Goal: Task Accomplishment & Management: Use online tool/utility

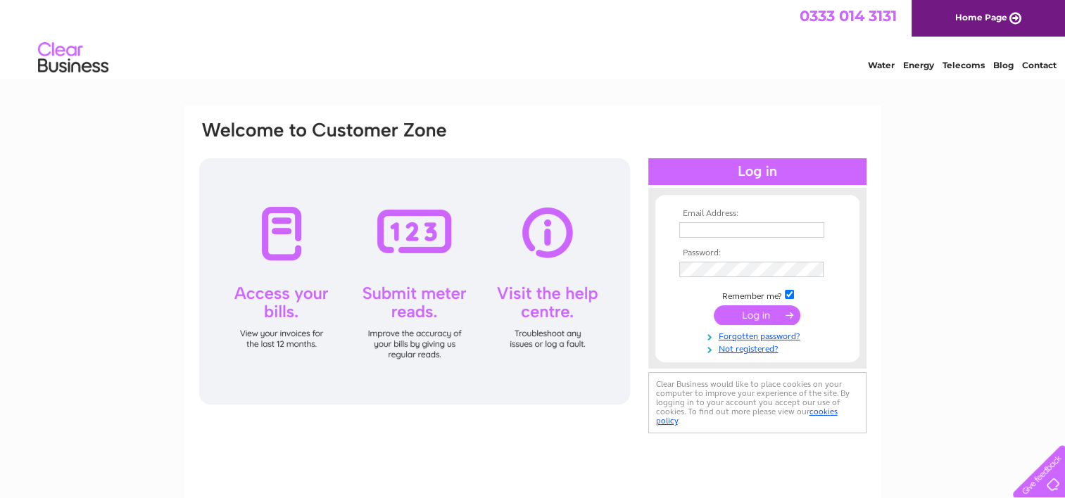
type input "yvonnetorrish@hotmail.co.uk"
click at [770, 324] on input "submit" at bounding box center [757, 315] width 87 height 20
click at [771, 319] on input "submit" at bounding box center [757, 315] width 87 height 20
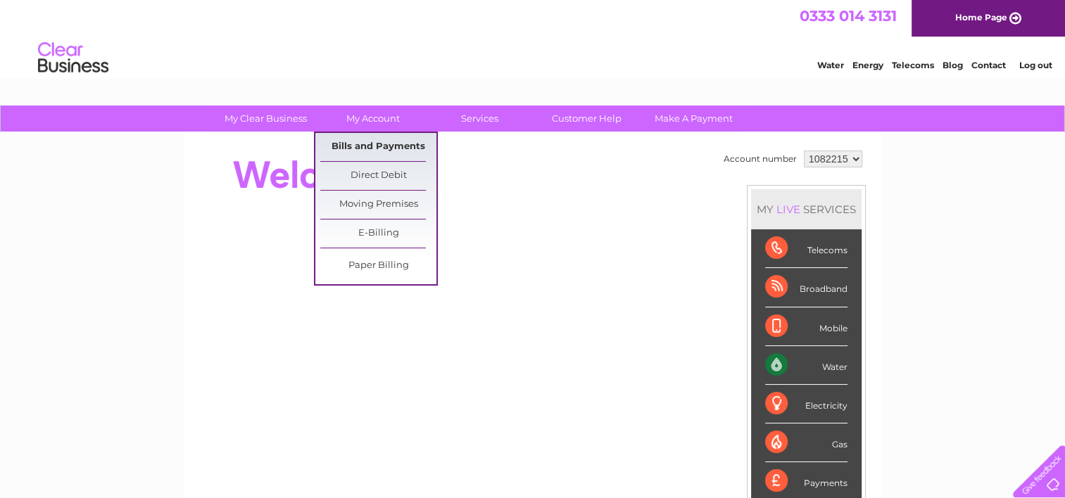
click at [370, 152] on link "Bills and Payments" at bounding box center [378, 147] width 116 height 28
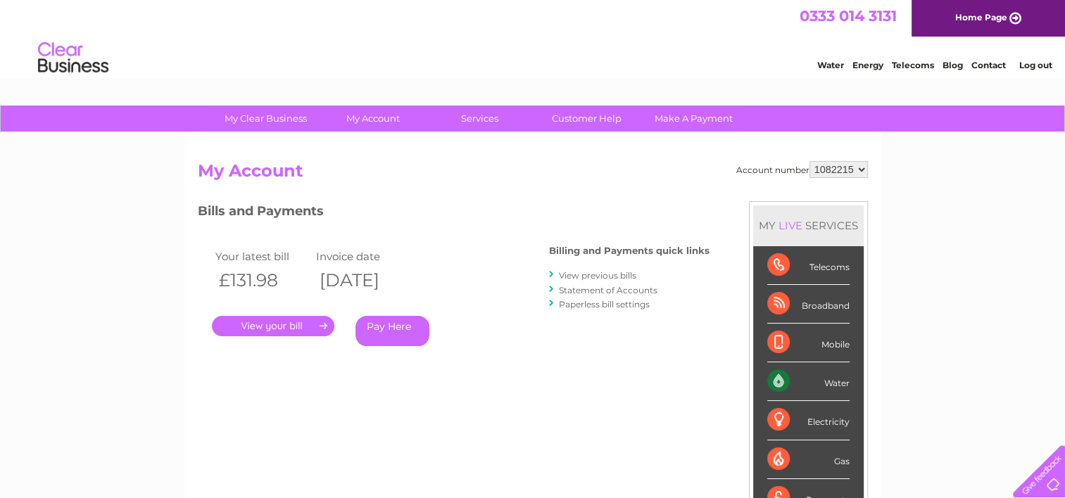
click at [310, 324] on link "." at bounding box center [273, 326] width 122 height 20
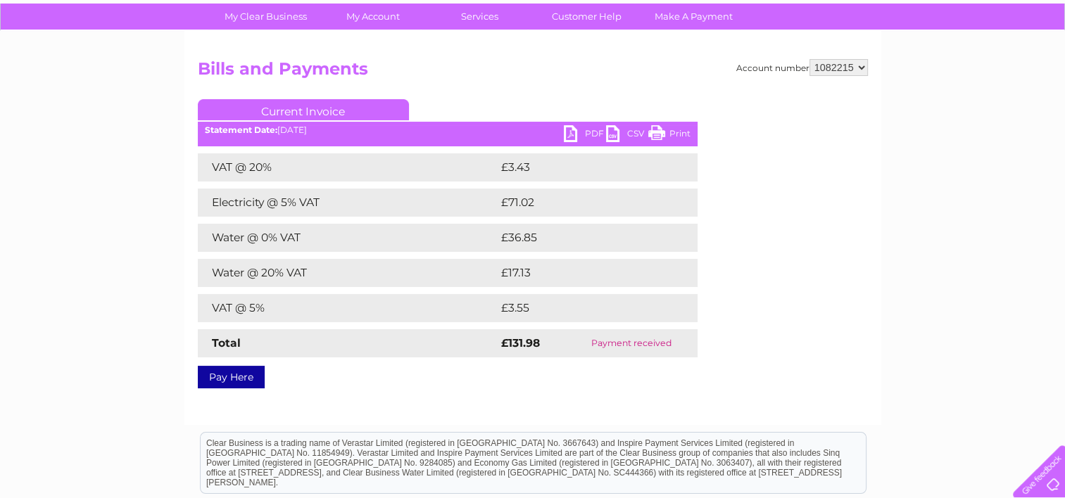
scroll to position [70, 0]
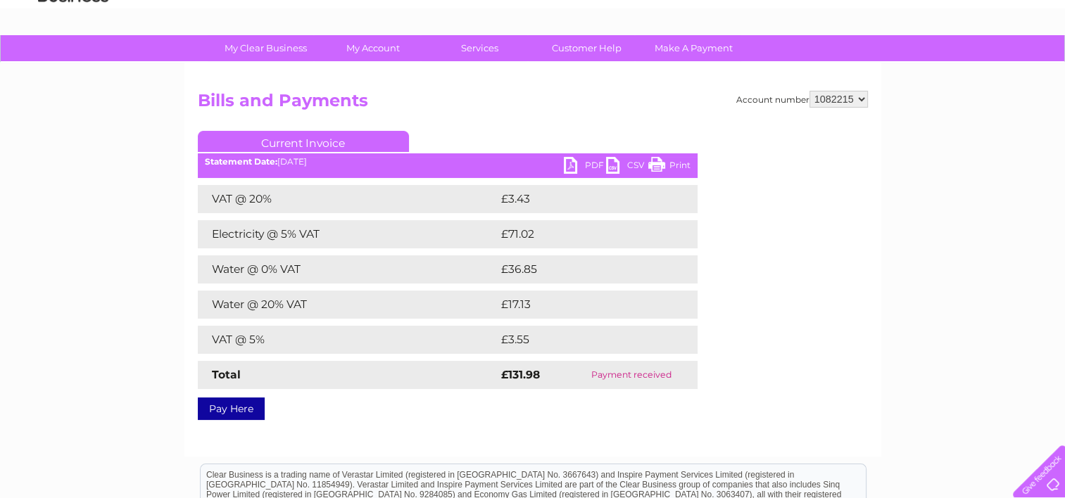
click at [600, 169] on link "PDF" at bounding box center [585, 167] width 42 height 20
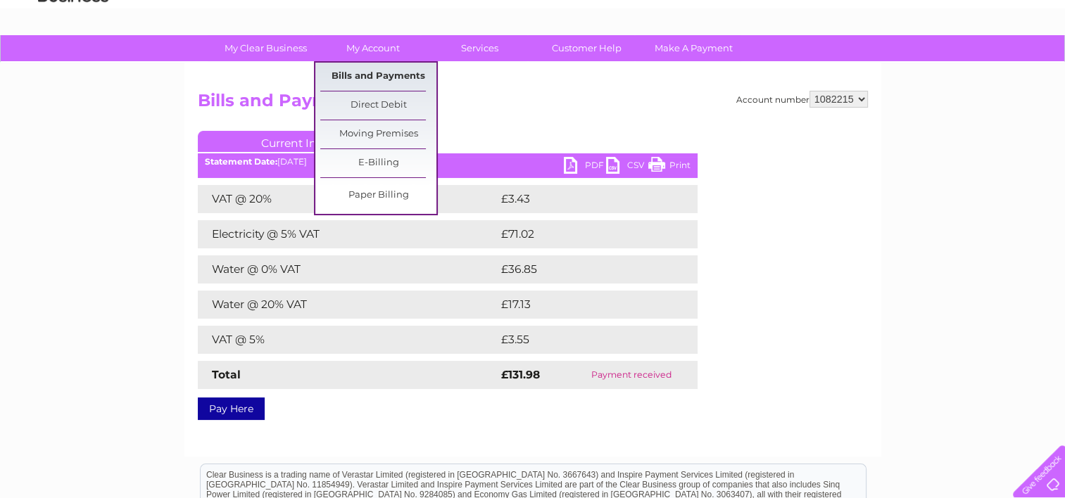
click at [364, 71] on link "Bills and Payments" at bounding box center [378, 77] width 116 height 28
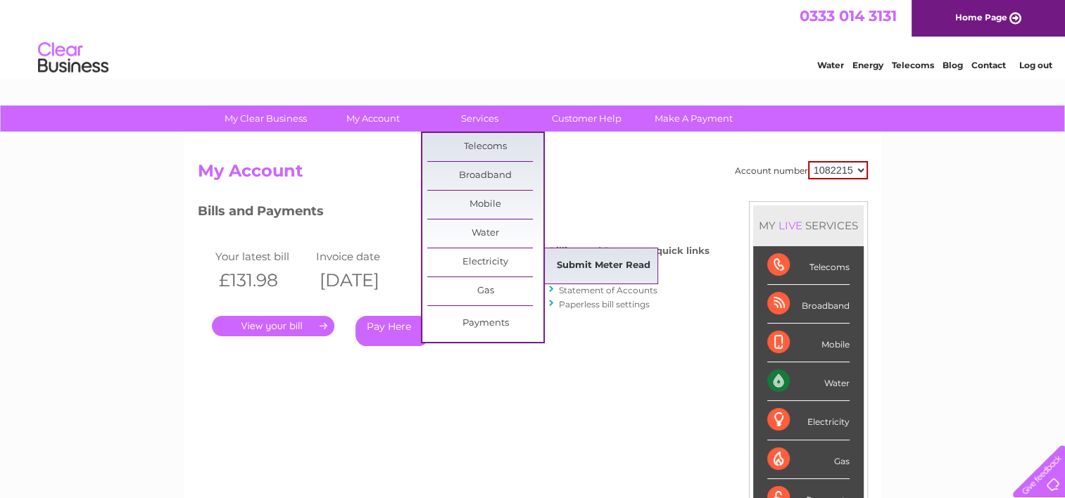
click at [563, 262] on link "Submit Meter Read" at bounding box center [603, 266] width 116 height 28
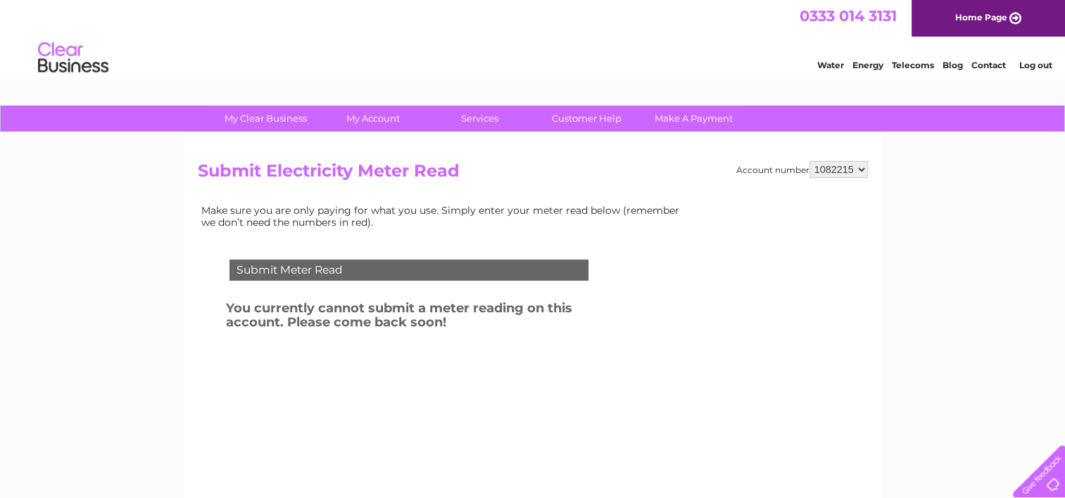
click at [985, 57] on li "Contact" at bounding box center [988, 63] width 34 height 14
click at [986, 65] on link "Contact" at bounding box center [988, 65] width 34 height 11
